Goal: Transaction & Acquisition: Purchase product/service

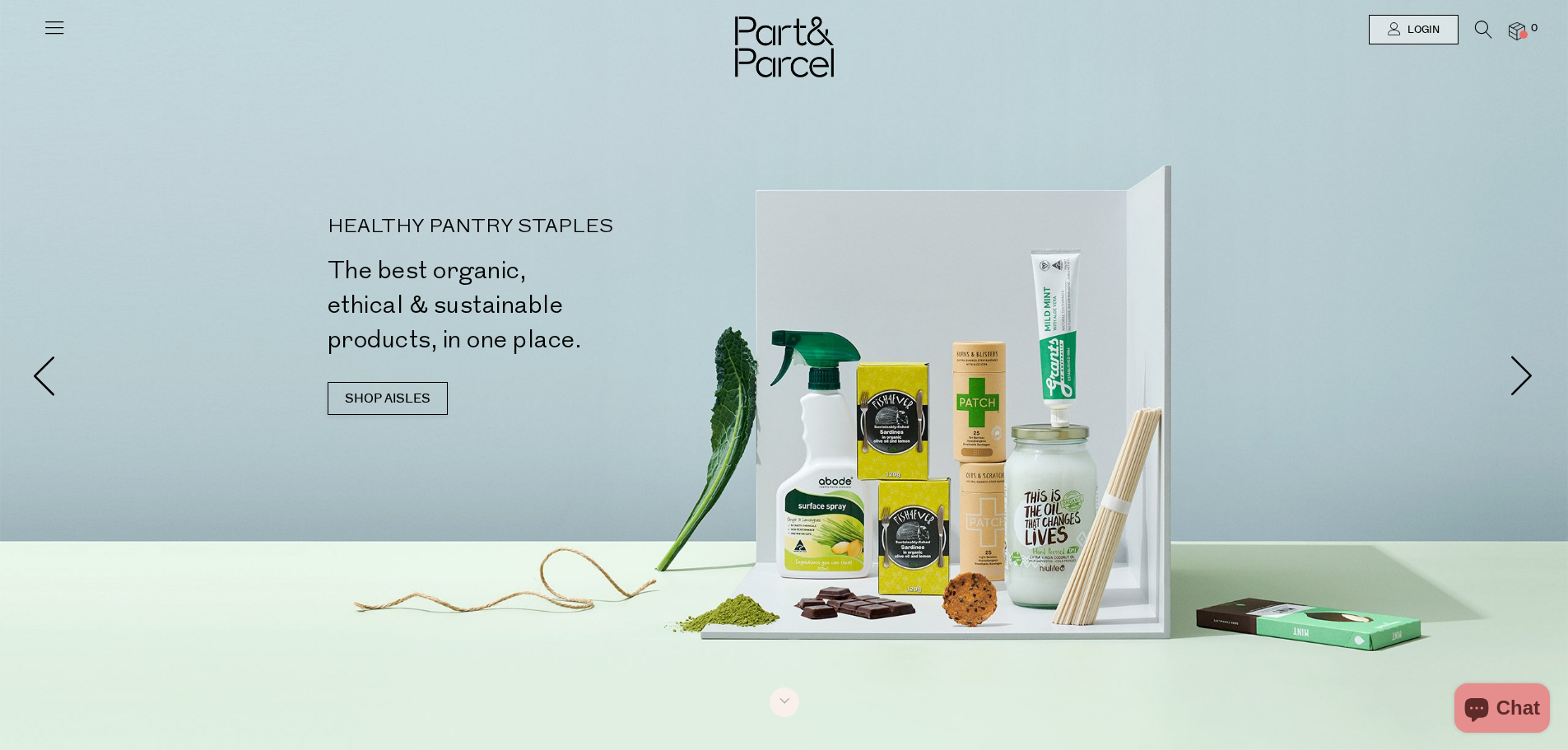
click at [1477, 29] on icon at bounding box center [1484, 29] width 18 height 18
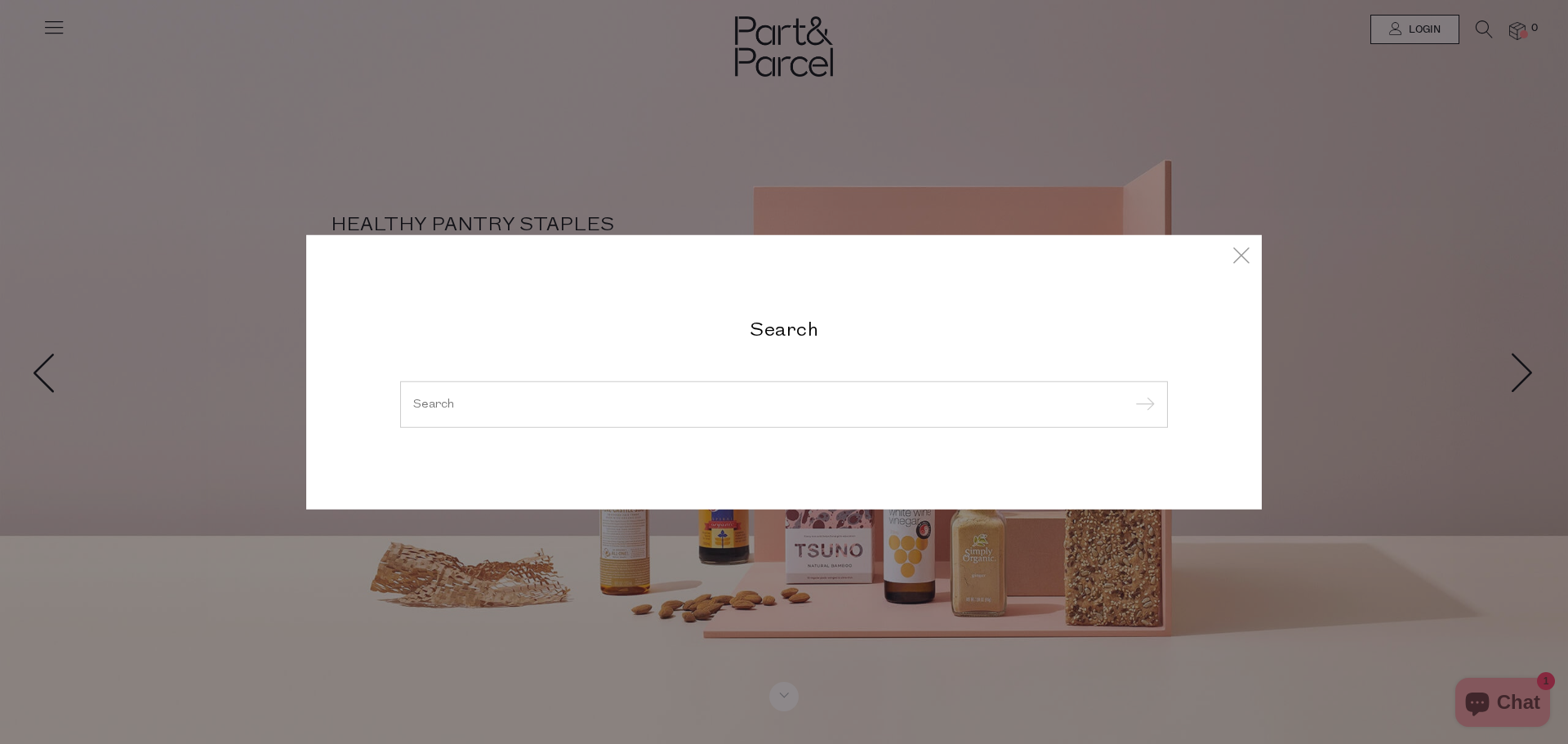
click at [734, 400] on input "search" at bounding box center [784, 404] width 742 height 12
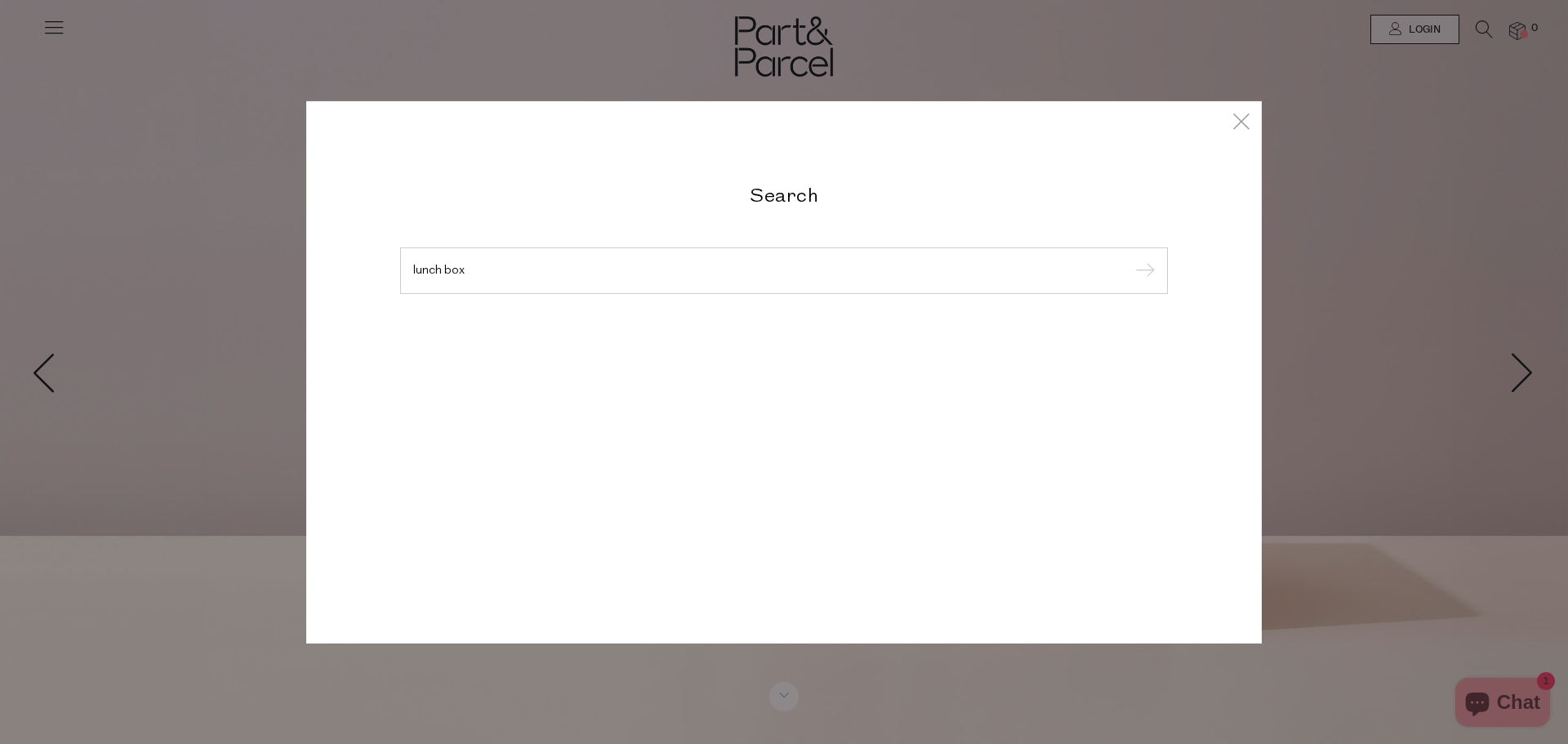
type input "lunch box"
click at [1130, 259] on input "submit" at bounding box center [1142, 271] width 24 height 24
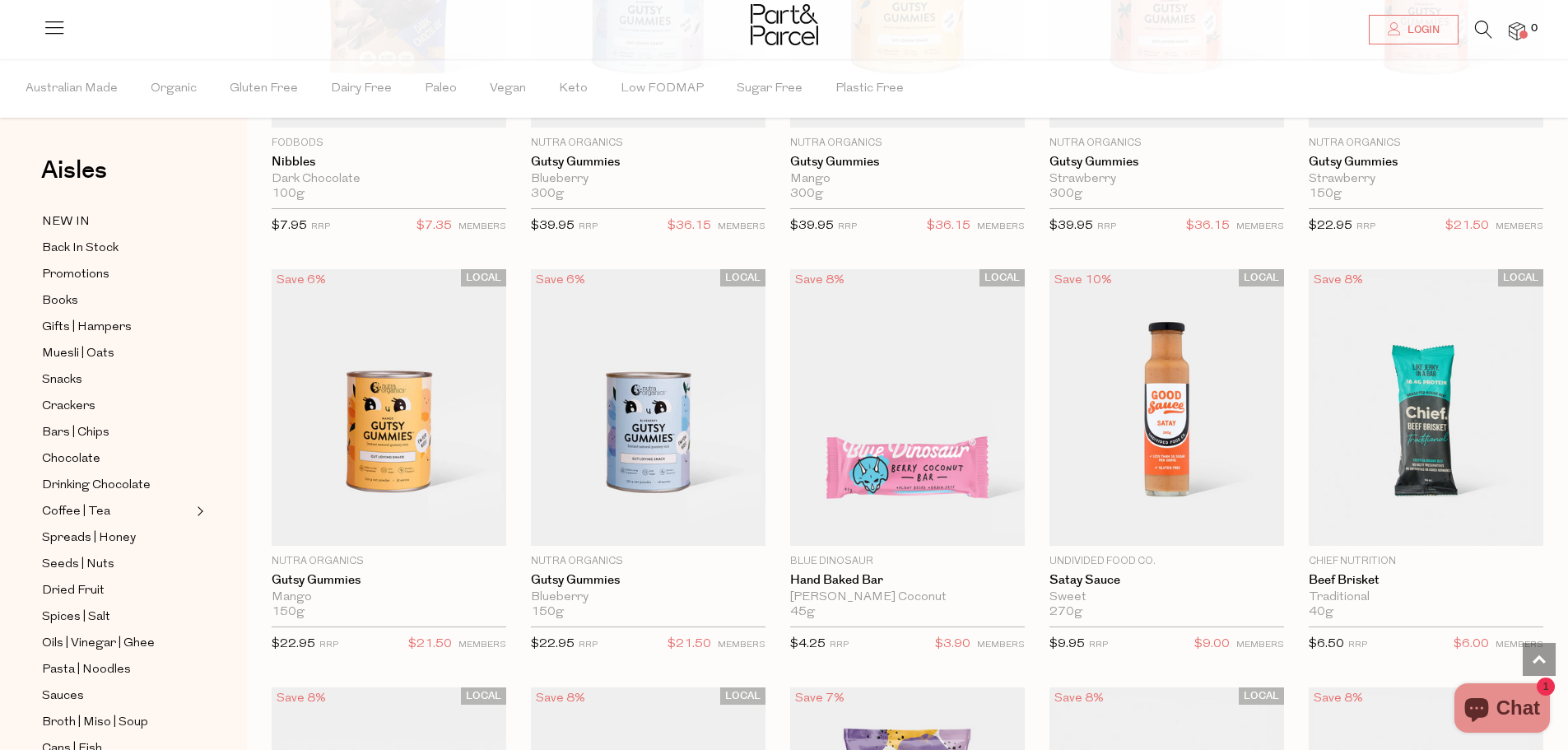
scroll to position [3210, 0]
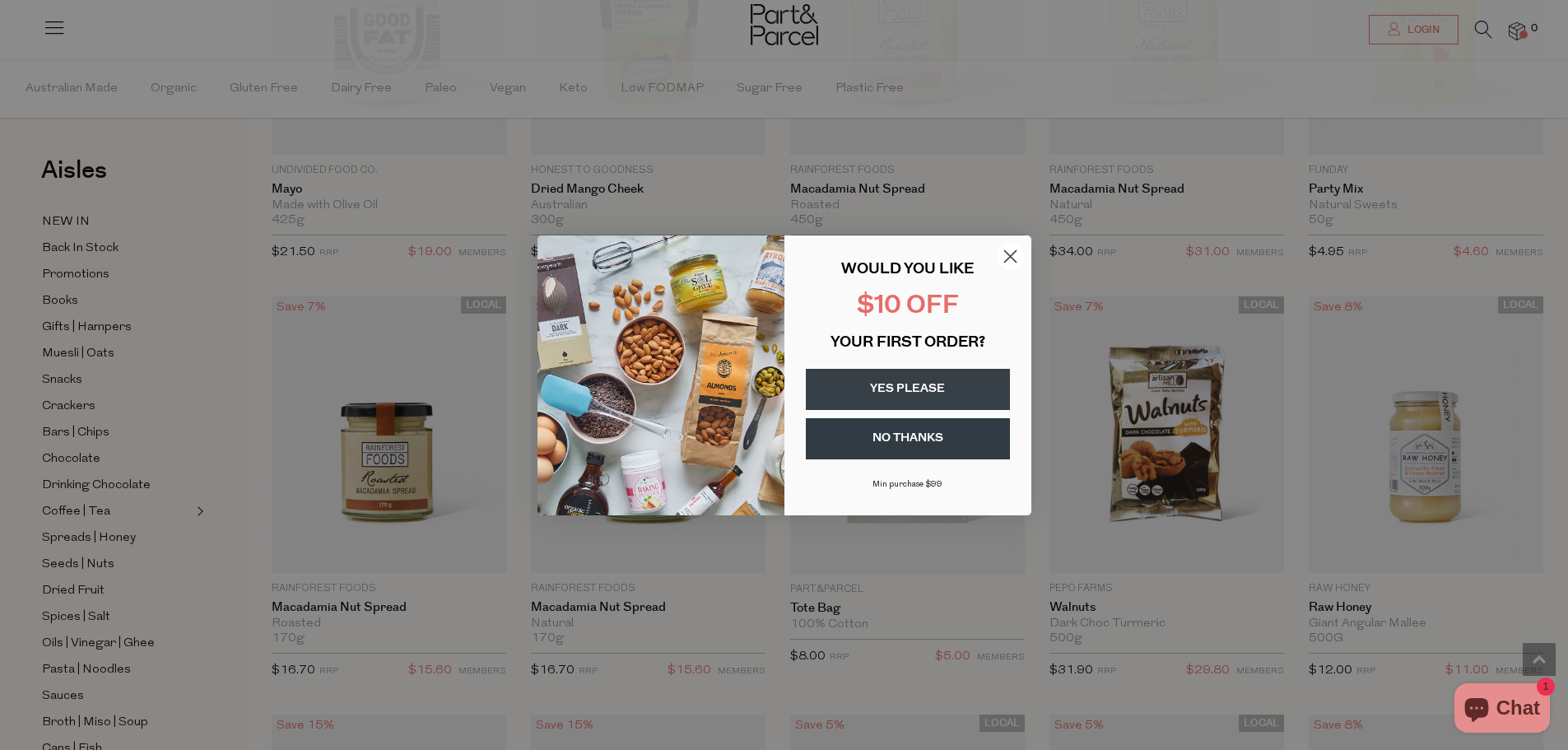
scroll to position [6584, 0]
click at [1010, 255] on icon "Close dialog" at bounding box center [1010, 256] width 11 height 11
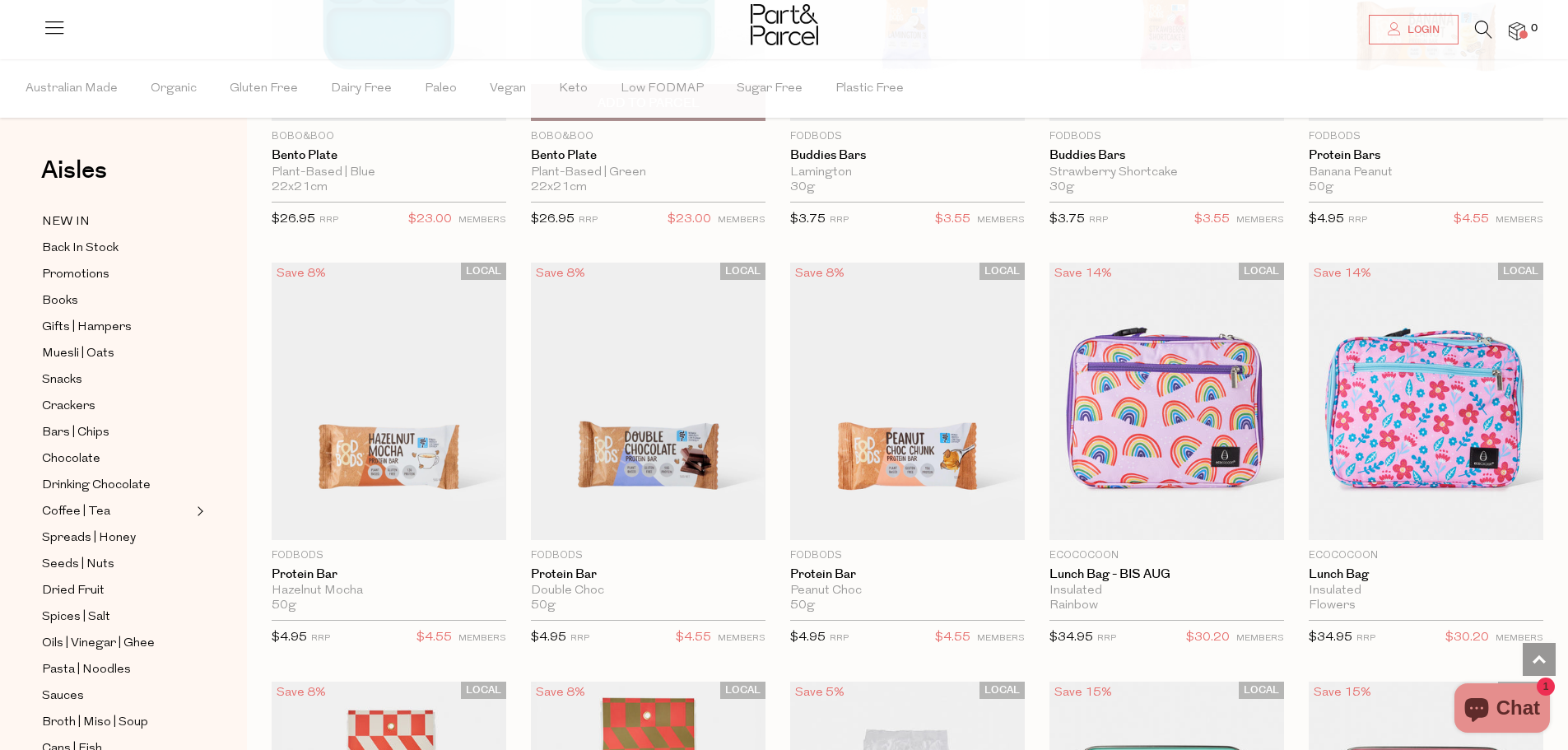
scroll to position [7489, 0]
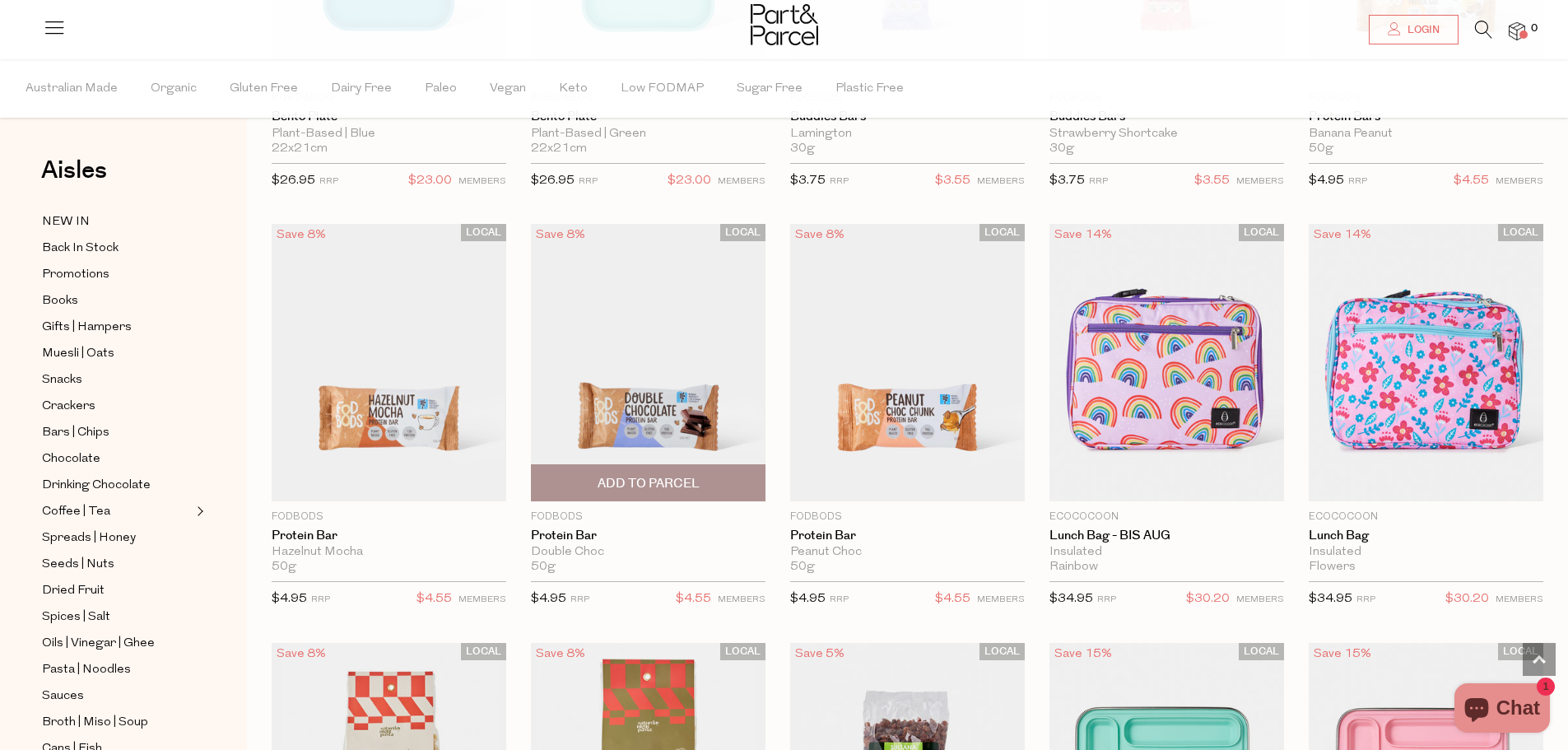
click at [632, 393] on img at bounding box center [648, 362] width 235 height 277
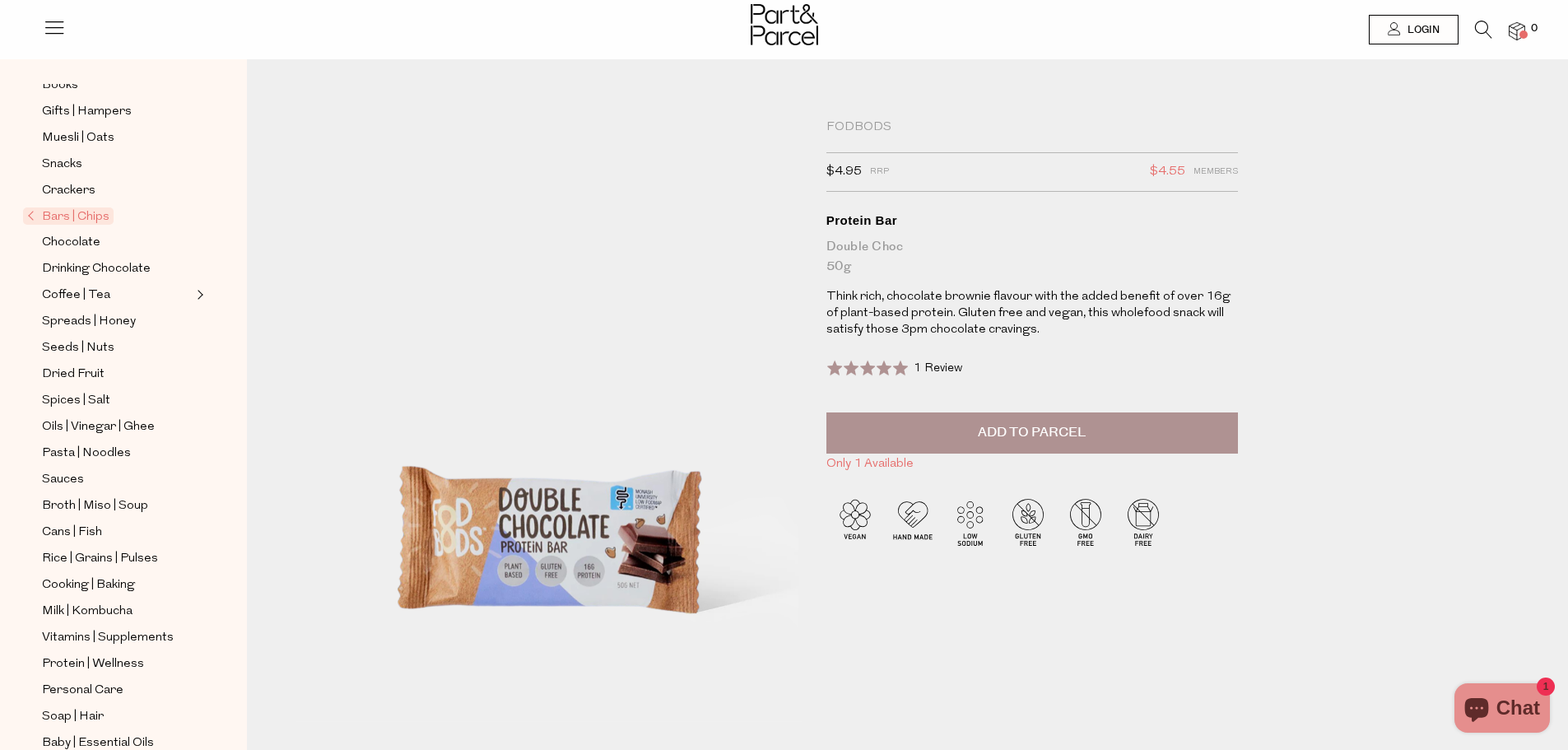
scroll to position [164, 0]
click at [98, 599] on span "Milk | Kombucha" at bounding box center [87, 608] width 91 height 19
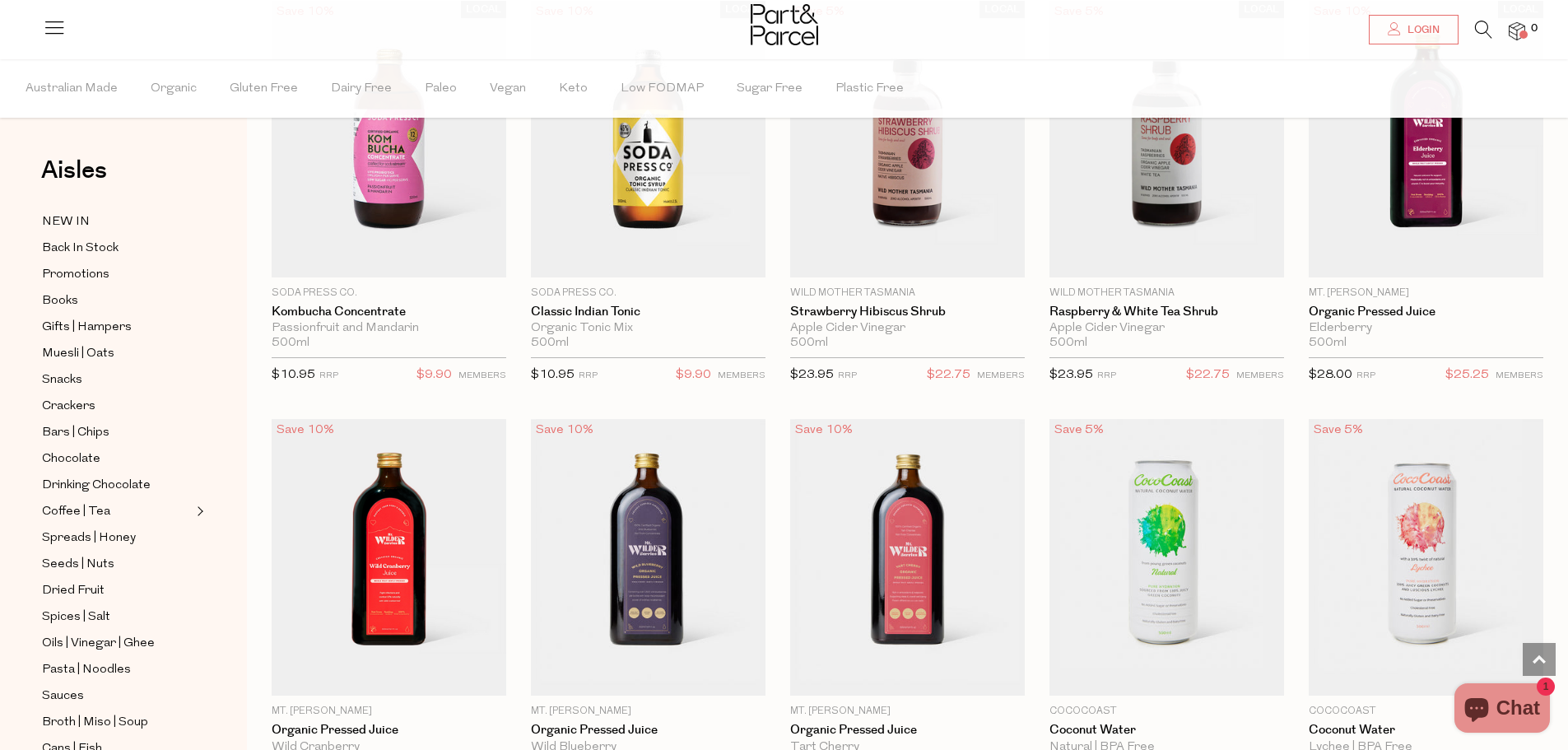
scroll to position [2057, 0]
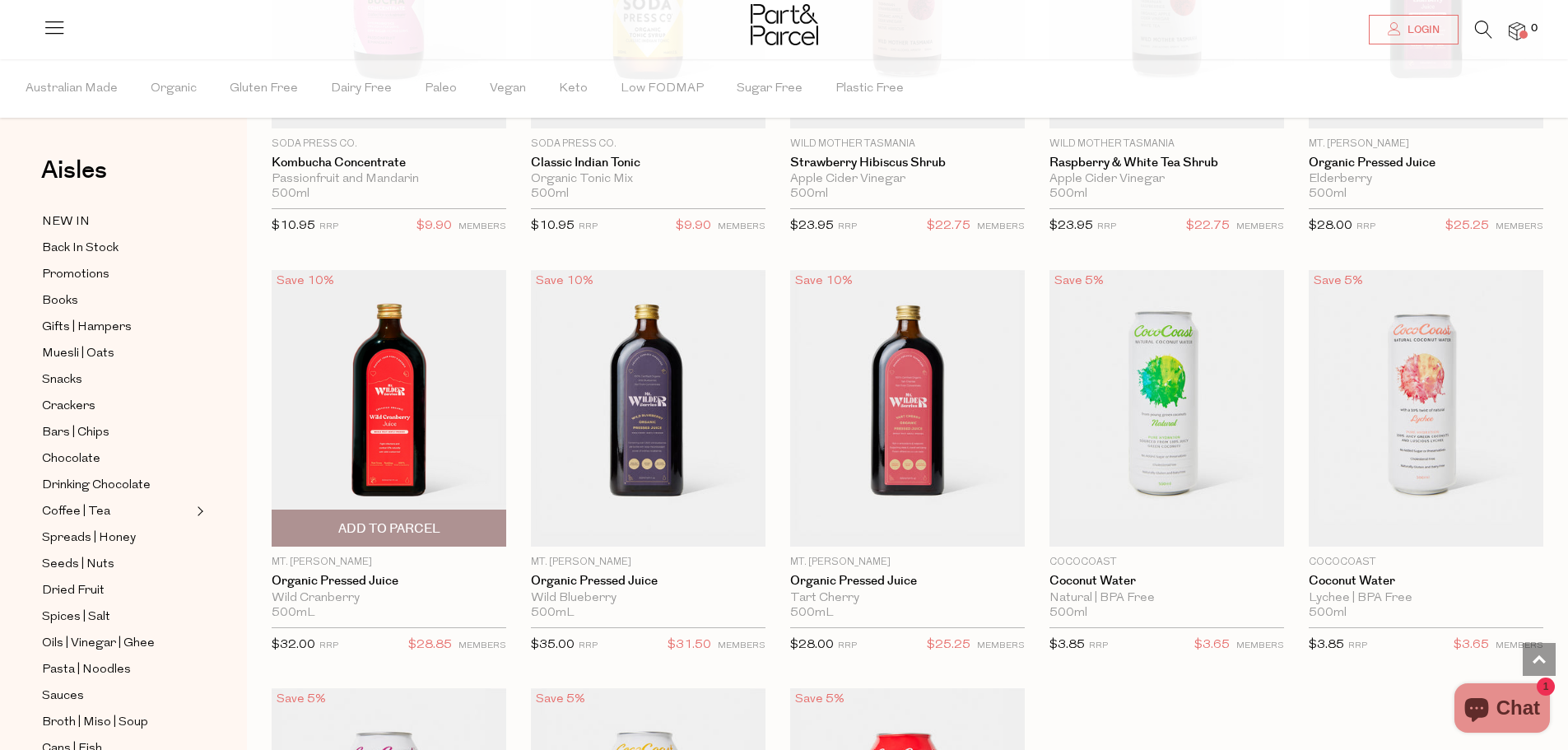
click at [367, 439] on img at bounding box center [389, 408] width 235 height 277
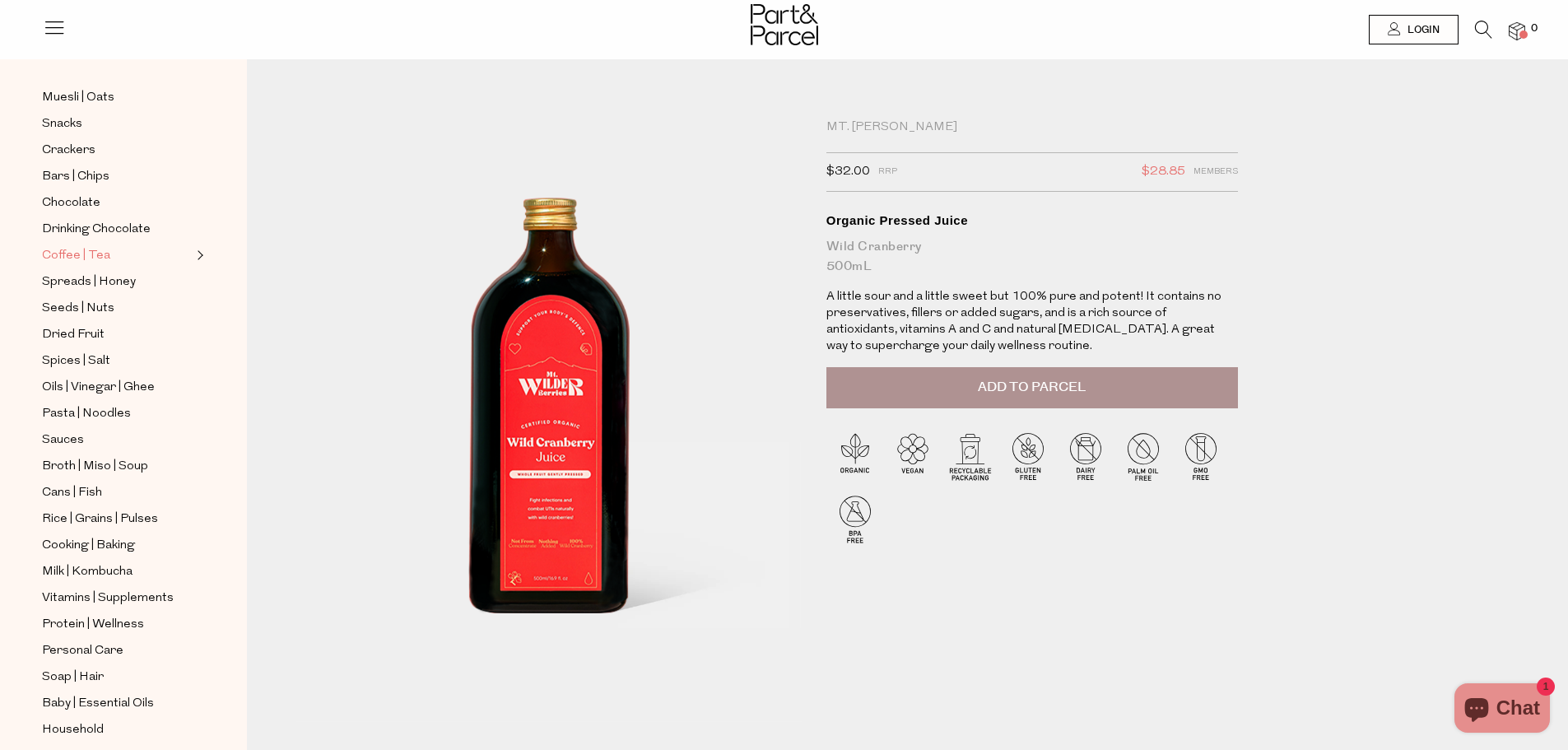
scroll to position [245, 0]
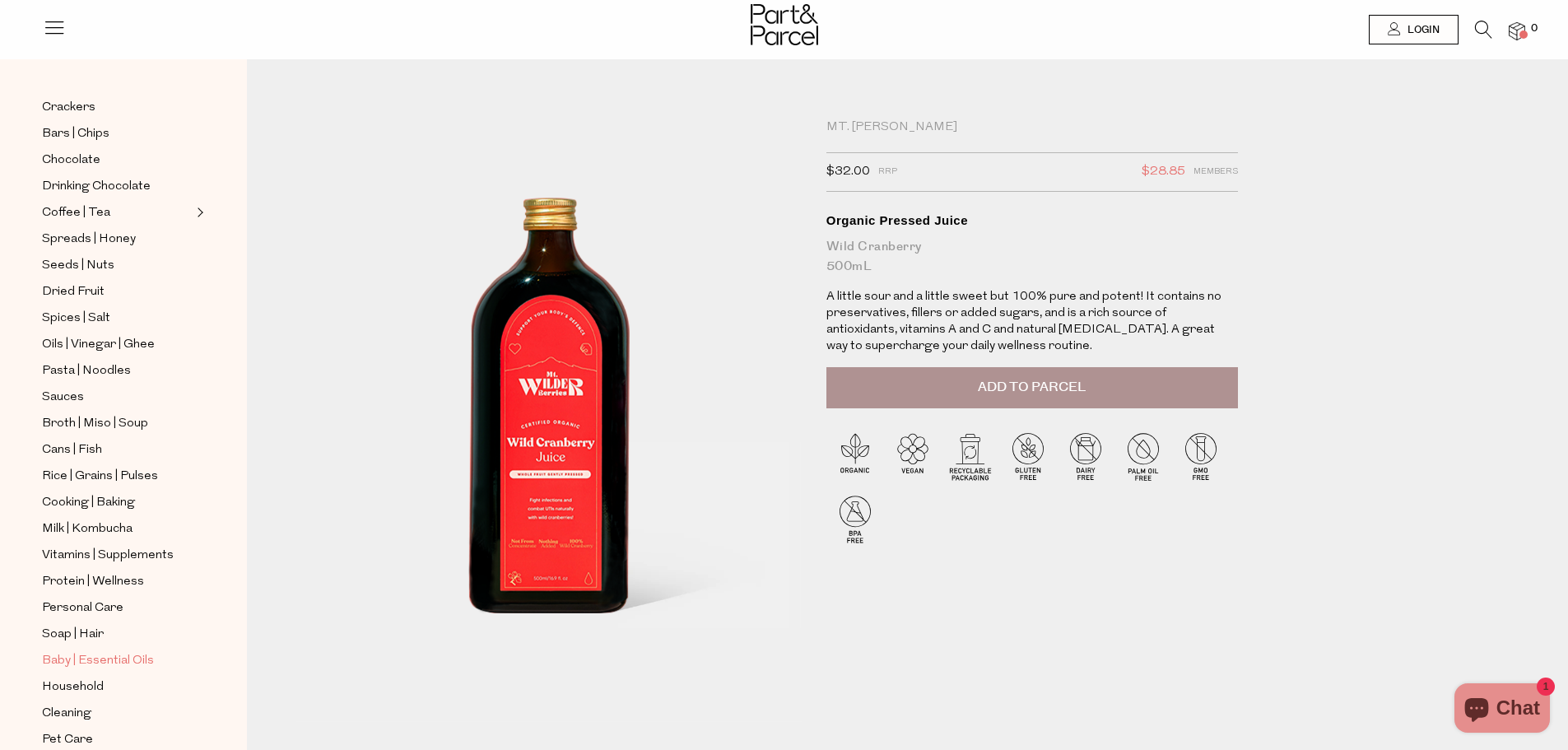
click at [82, 651] on span "Baby | Essential Oils" at bounding box center [98, 660] width 112 height 19
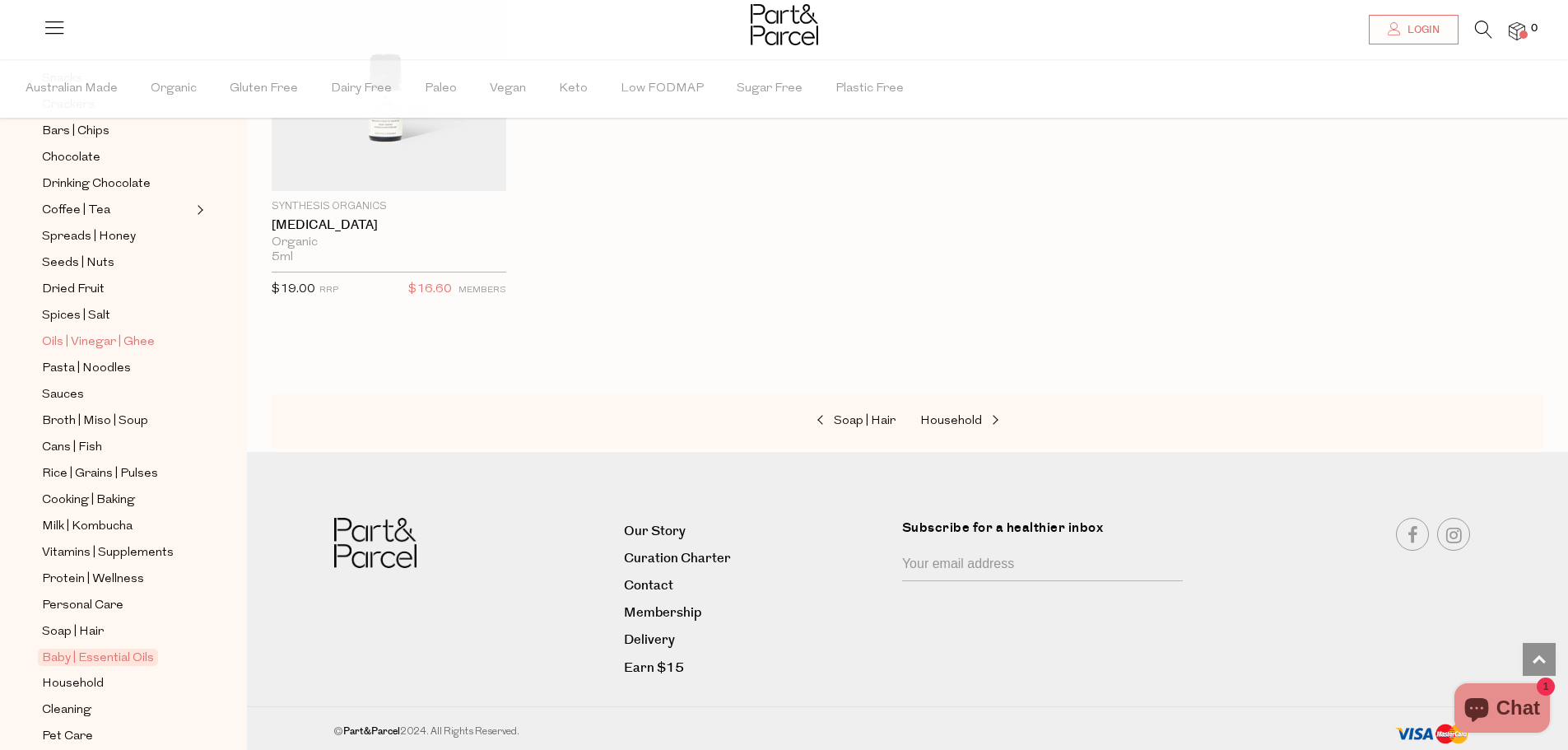
scroll to position [344, 0]
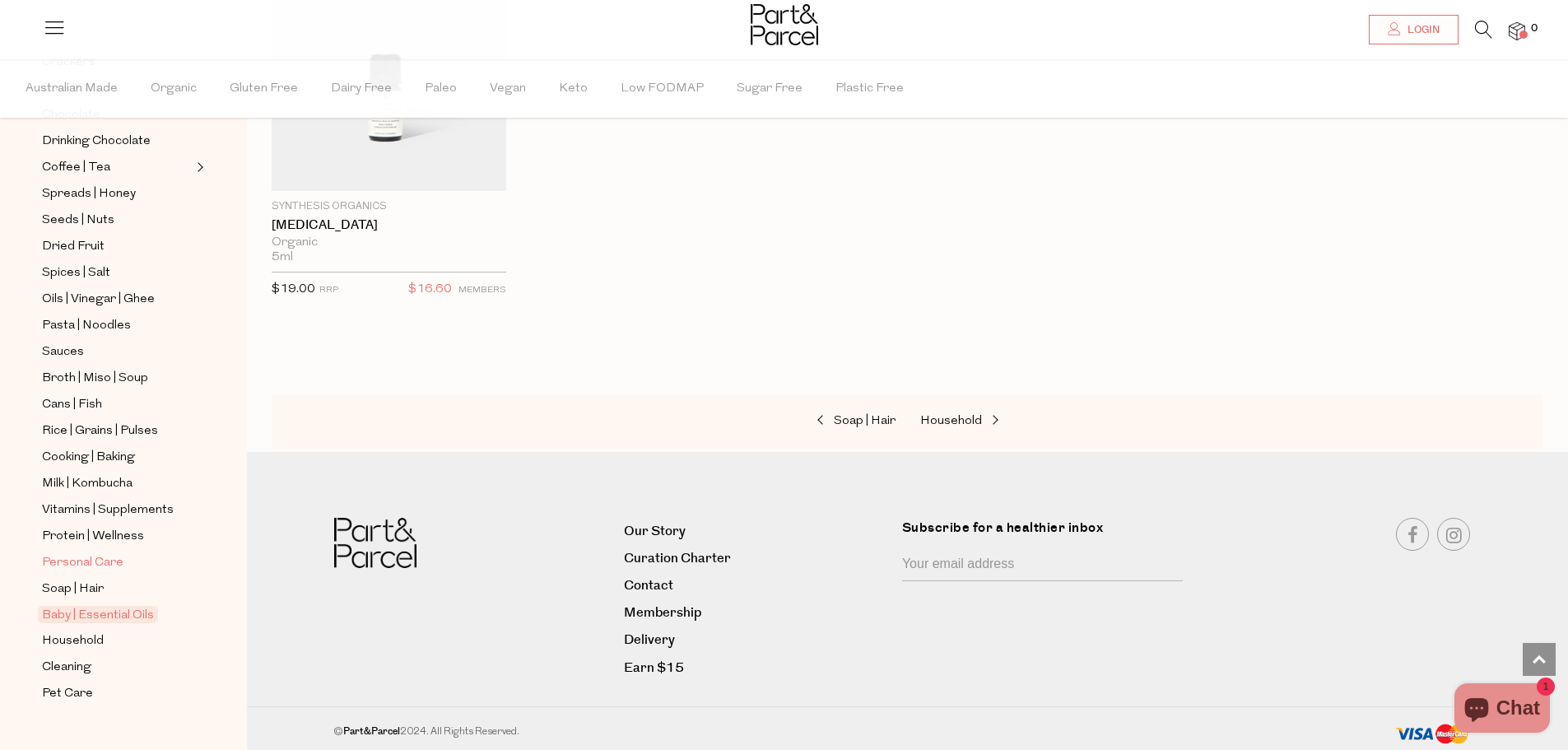
click at [83, 553] on span "Personal Care" at bounding box center [83, 563] width 82 height 19
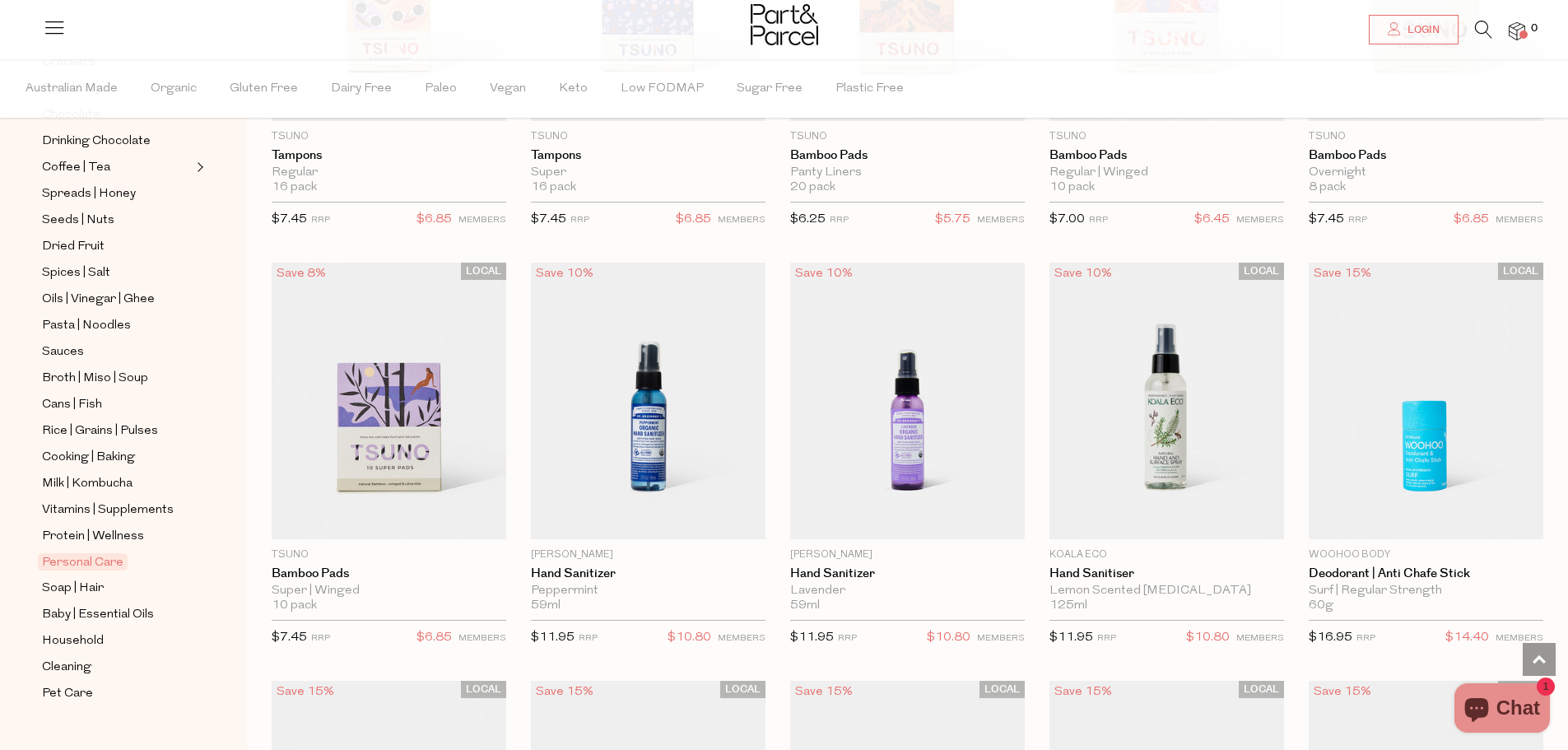
scroll to position [3375, 0]
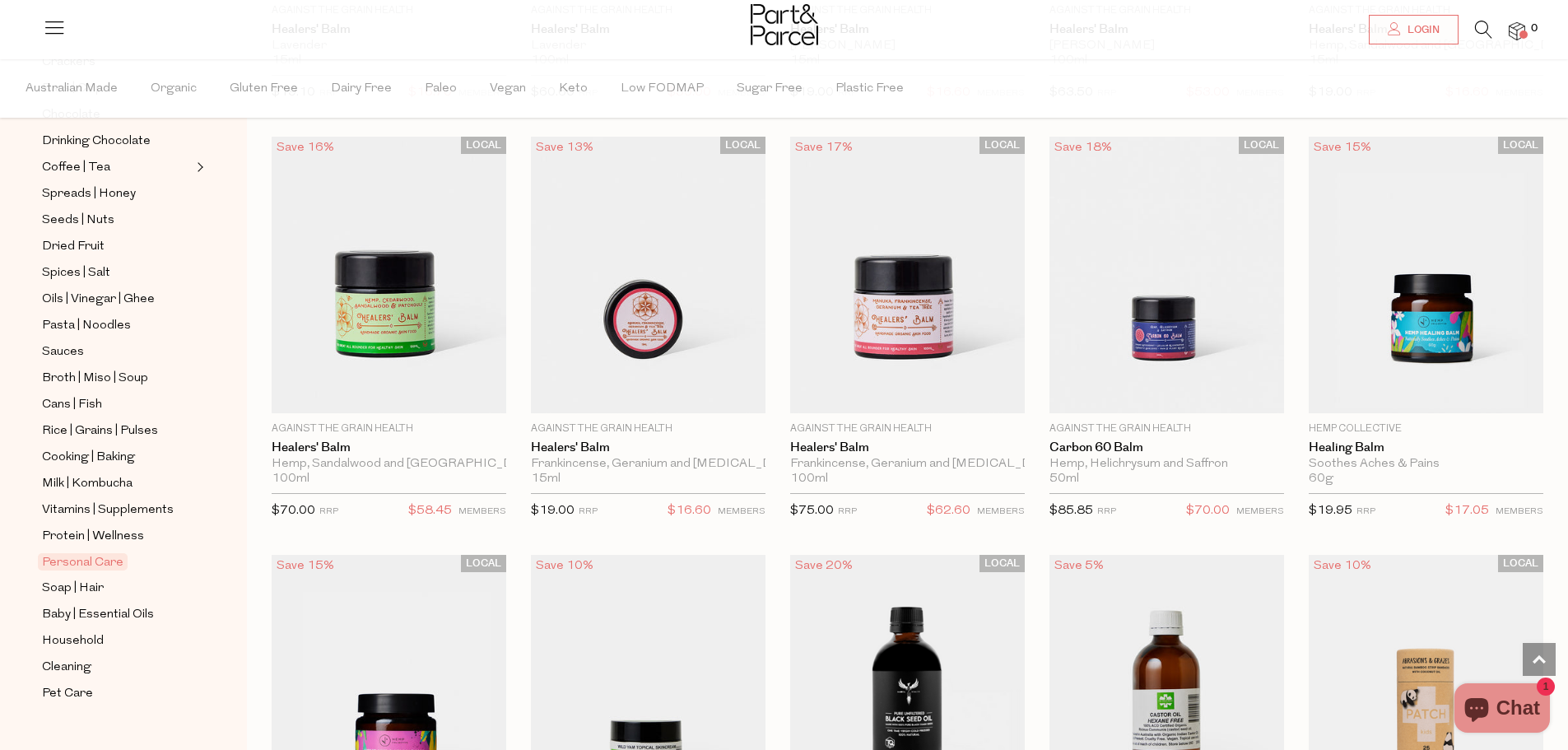
scroll to position [5514, 0]
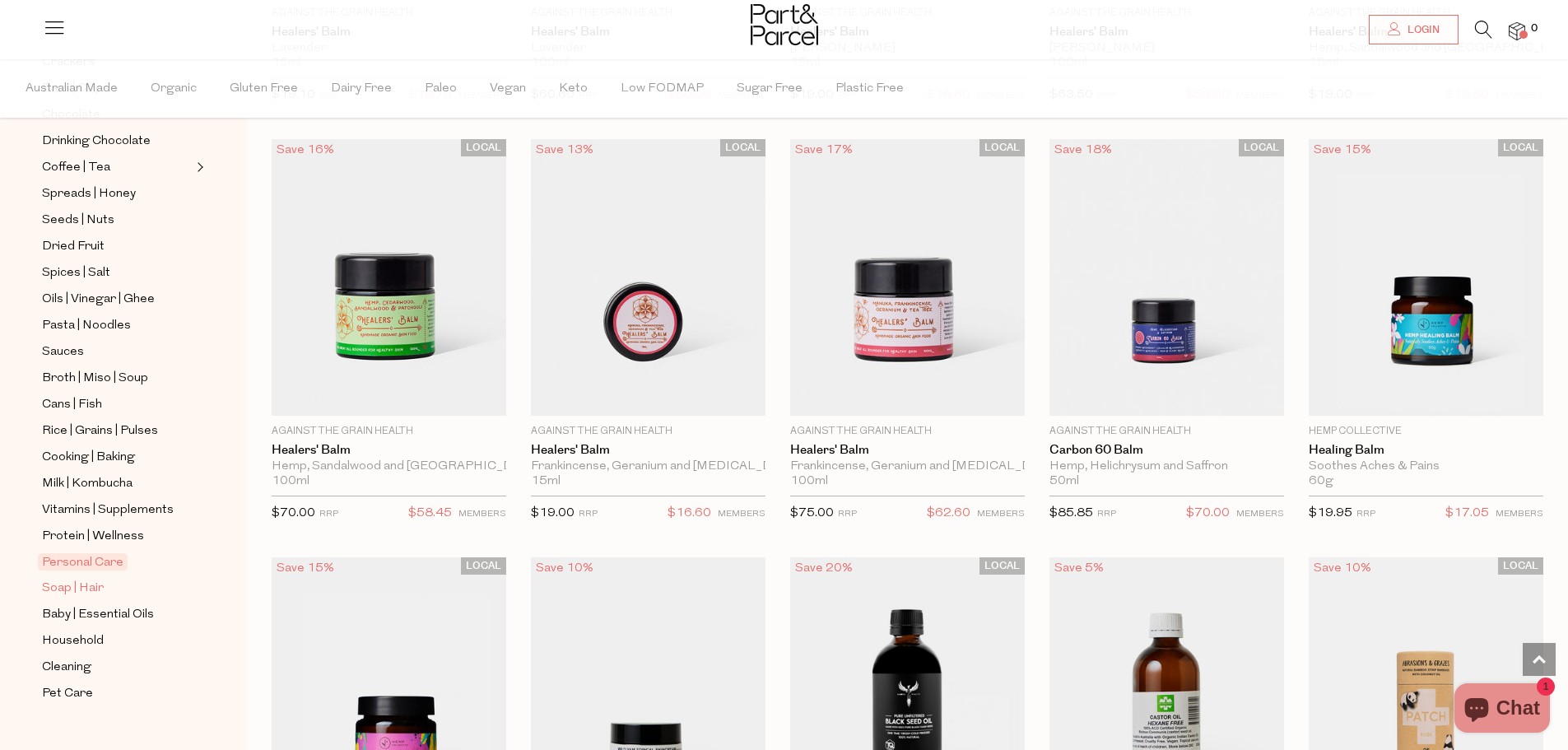
click at [91, 579] on span "Soap | Hair" at bounding box center [73, 588] width 62 height 19
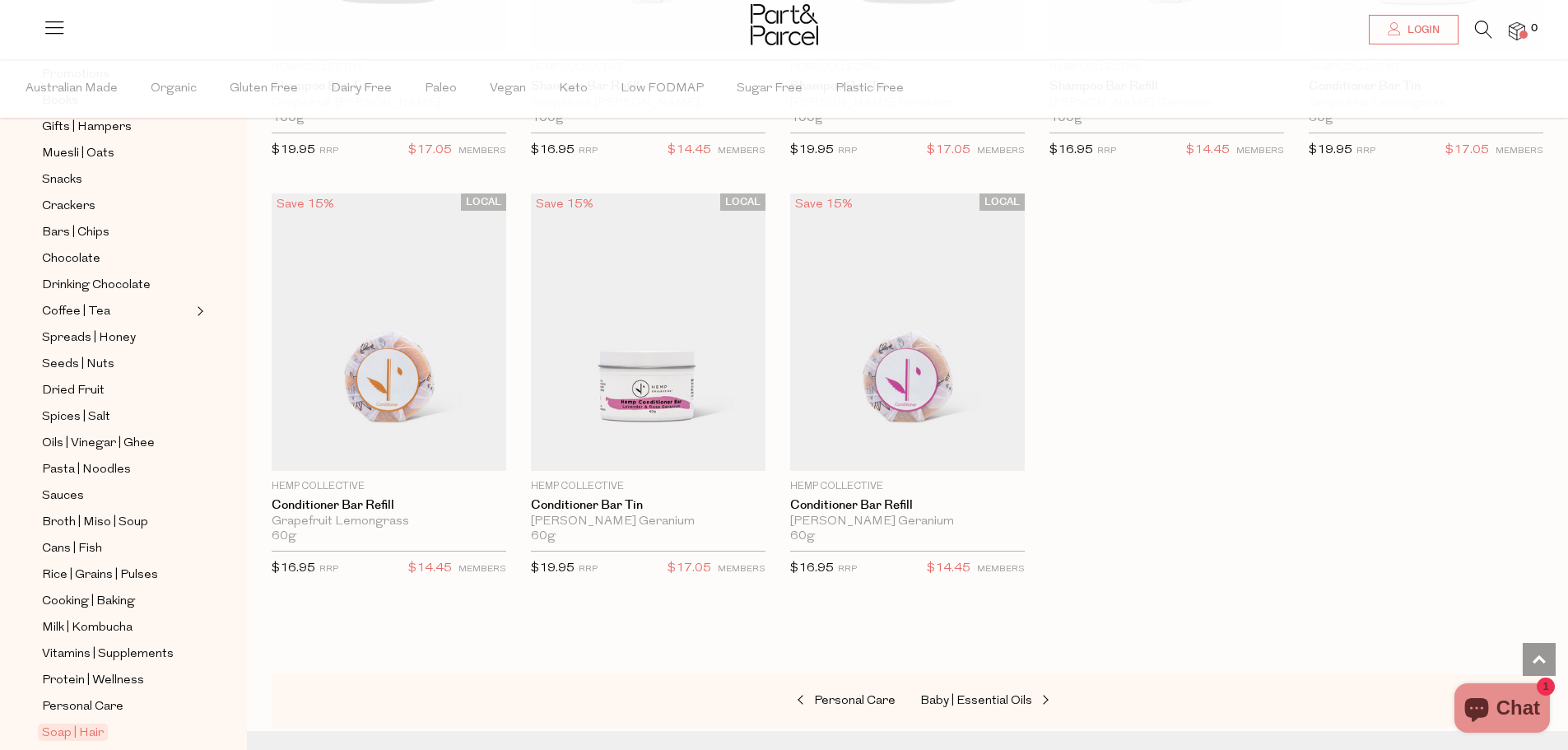
scroll to position [329, 0]
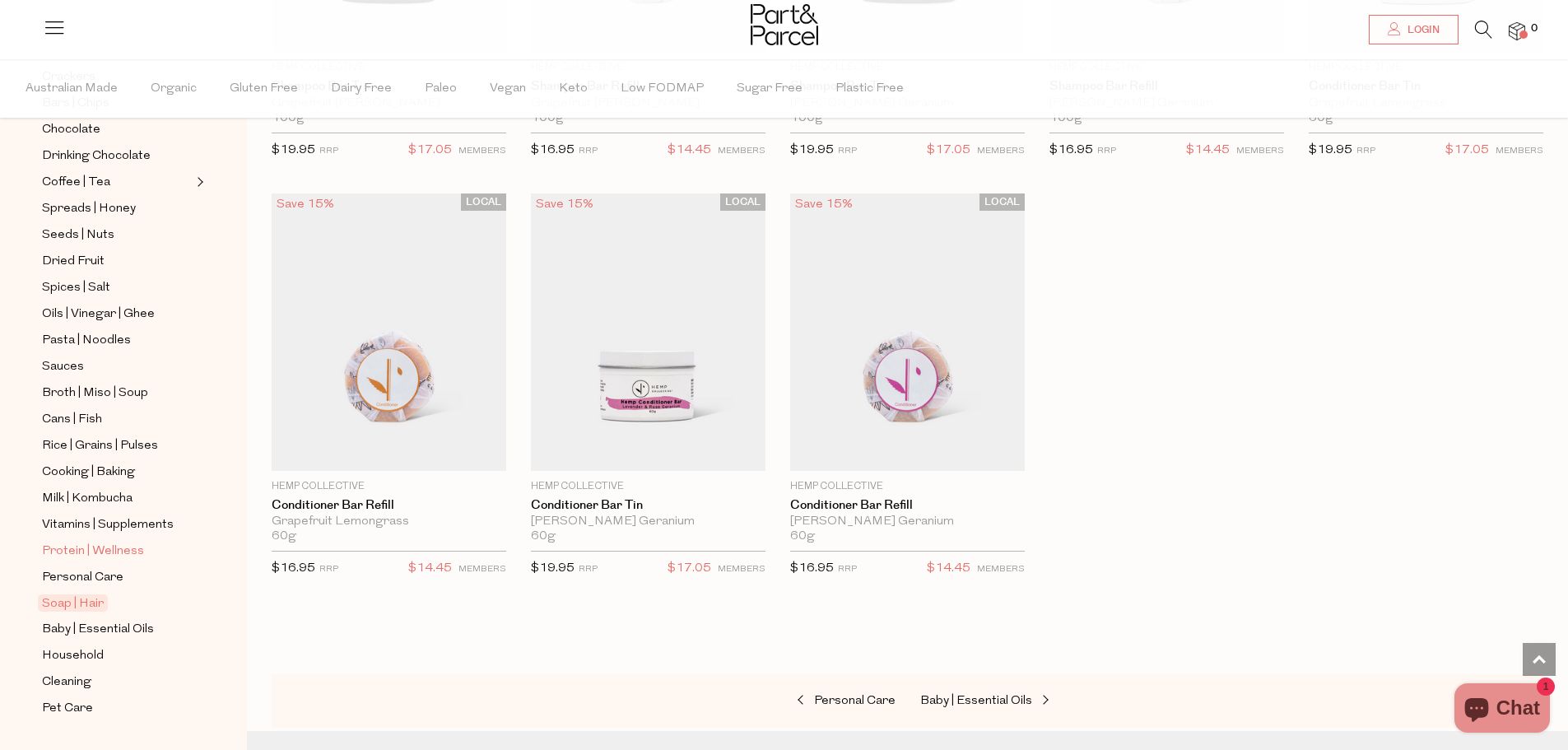
click at [124, 542] on span "Protein | Wellness" at bounding box center [93, 551] width 102 height 19
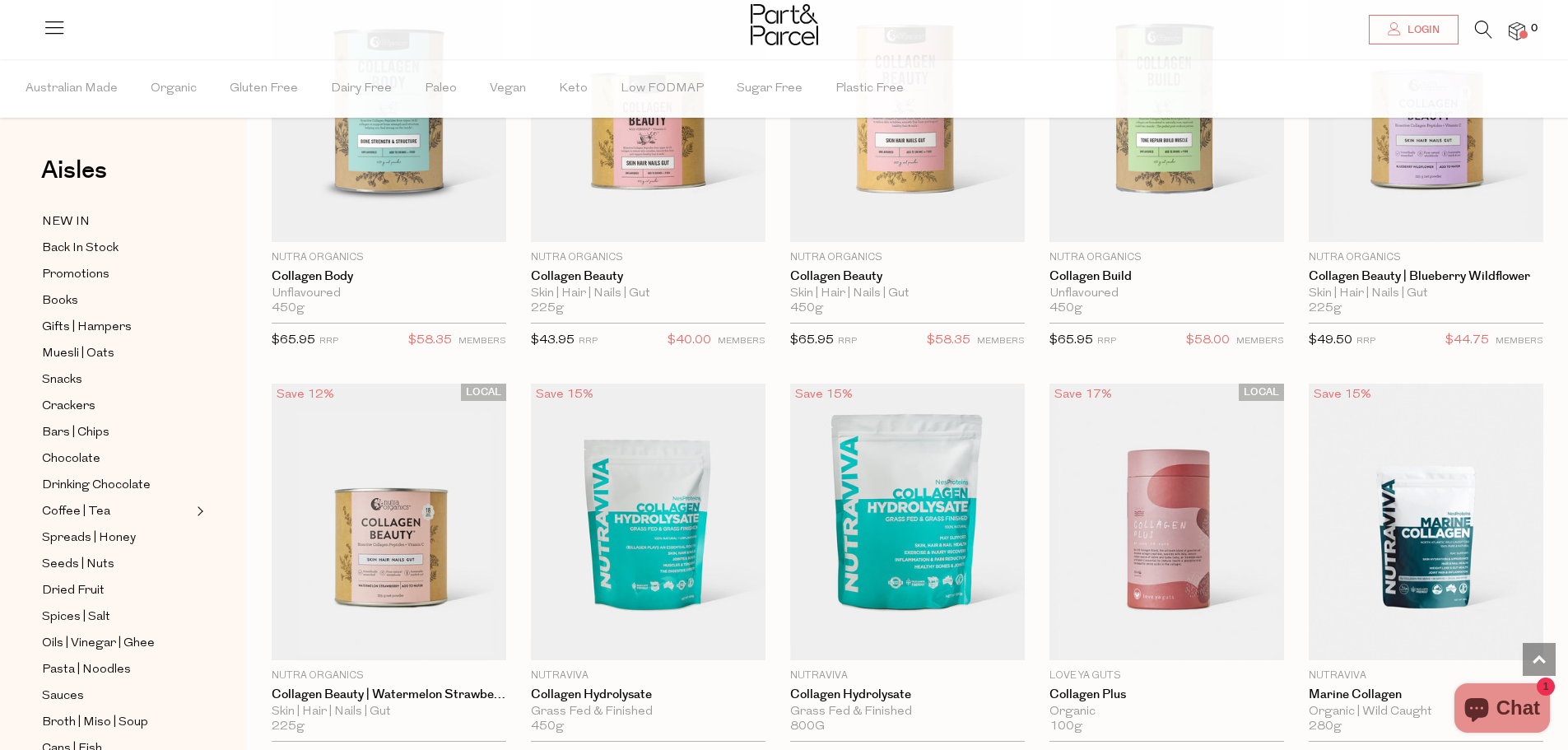
scroll to position [1810, 0]
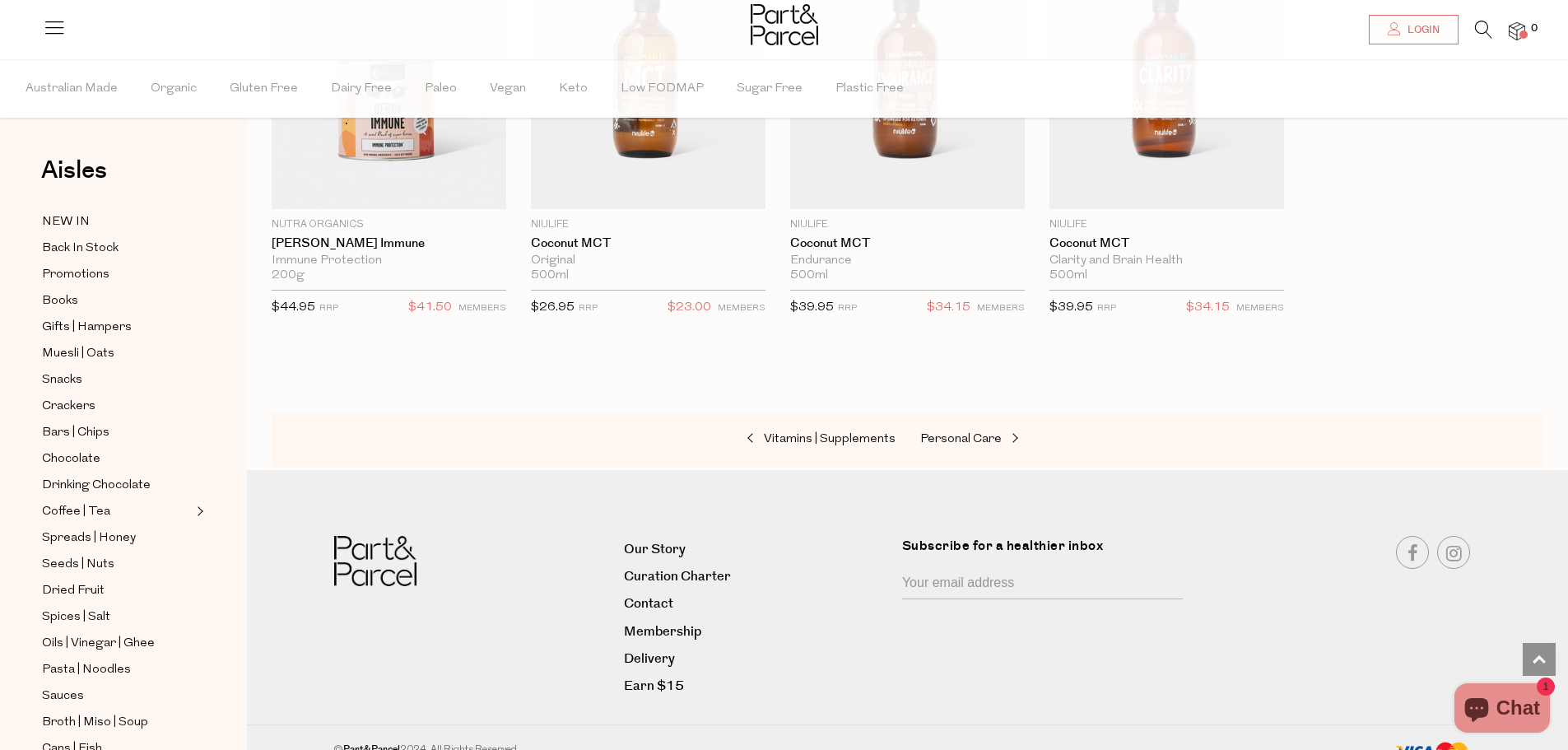
scroll to position [6565, 0]
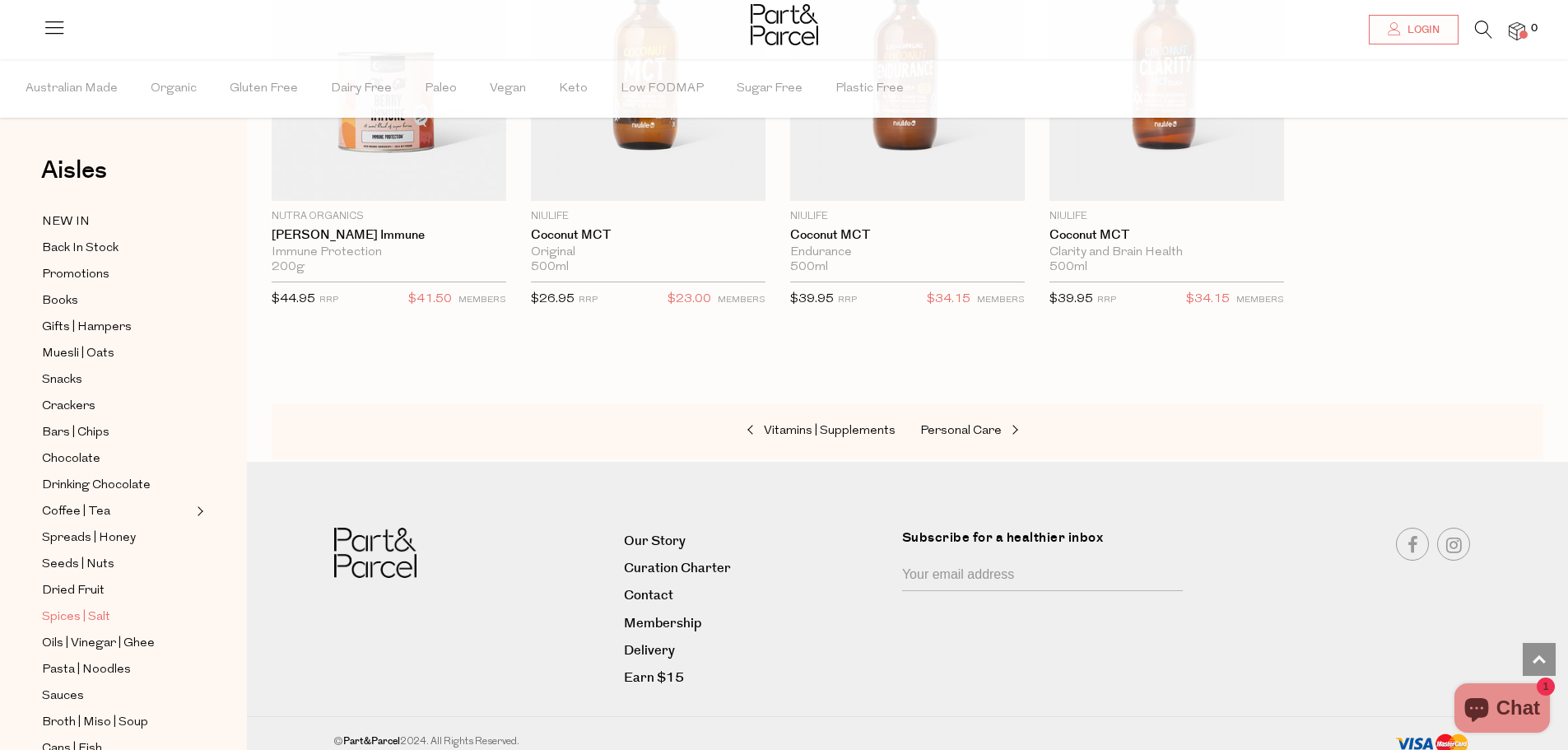
click at [91, 608] on span "Spices | Salt" at bounding box center [77, 617] width 69 height 19
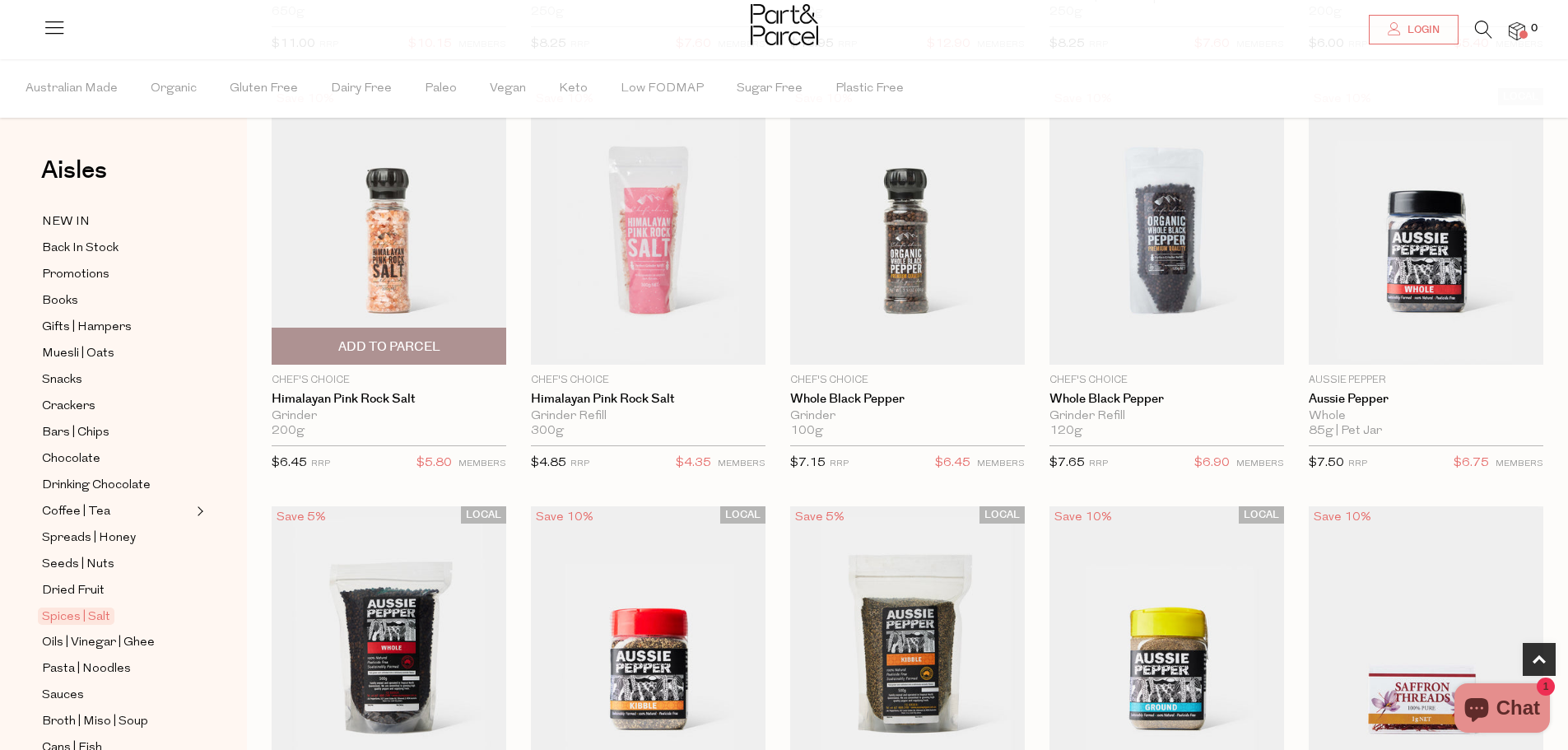
scroll to position [1317, 0]
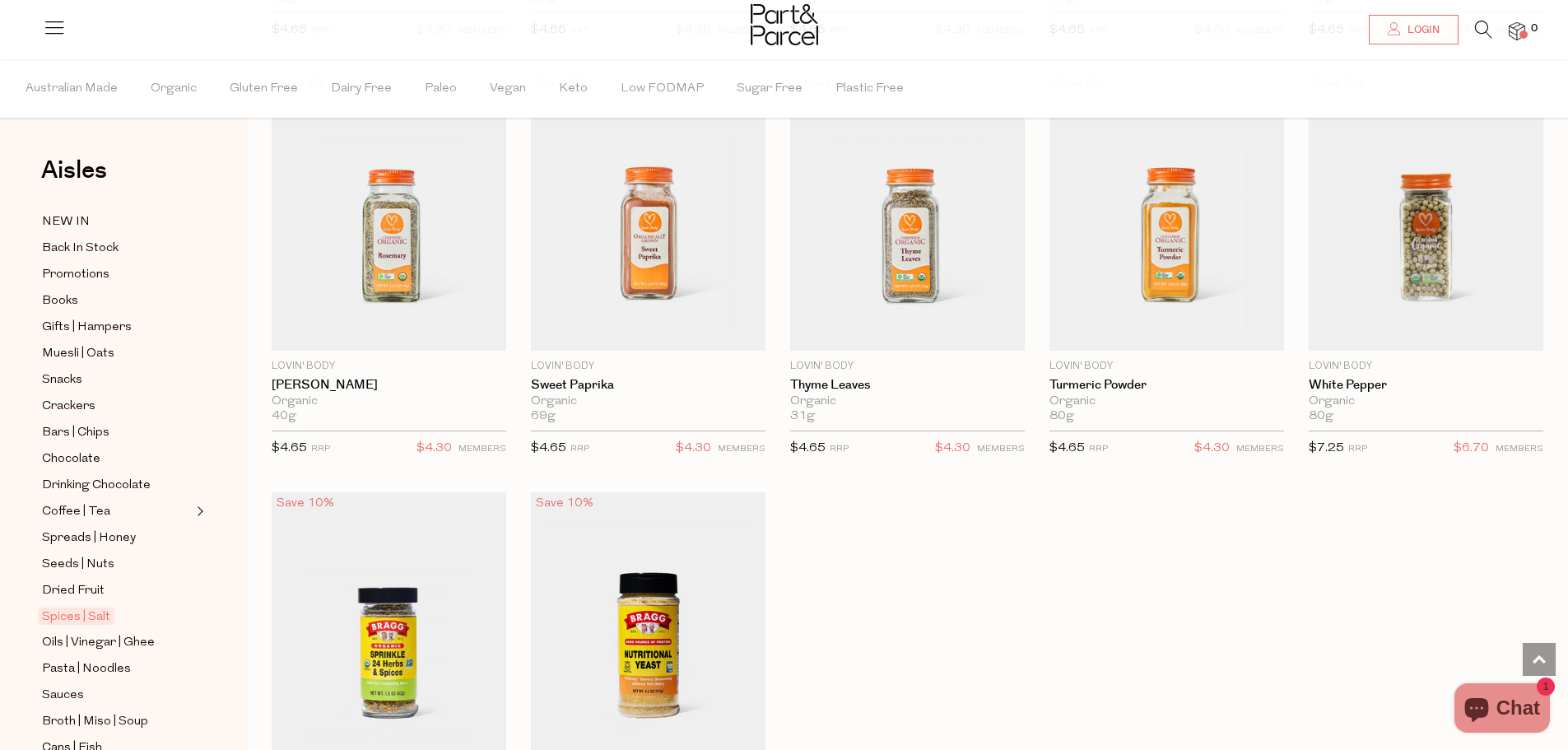
scroll to position [4609, 0]
